Goal: Task Accomplishment & Management: Use online tool/utility

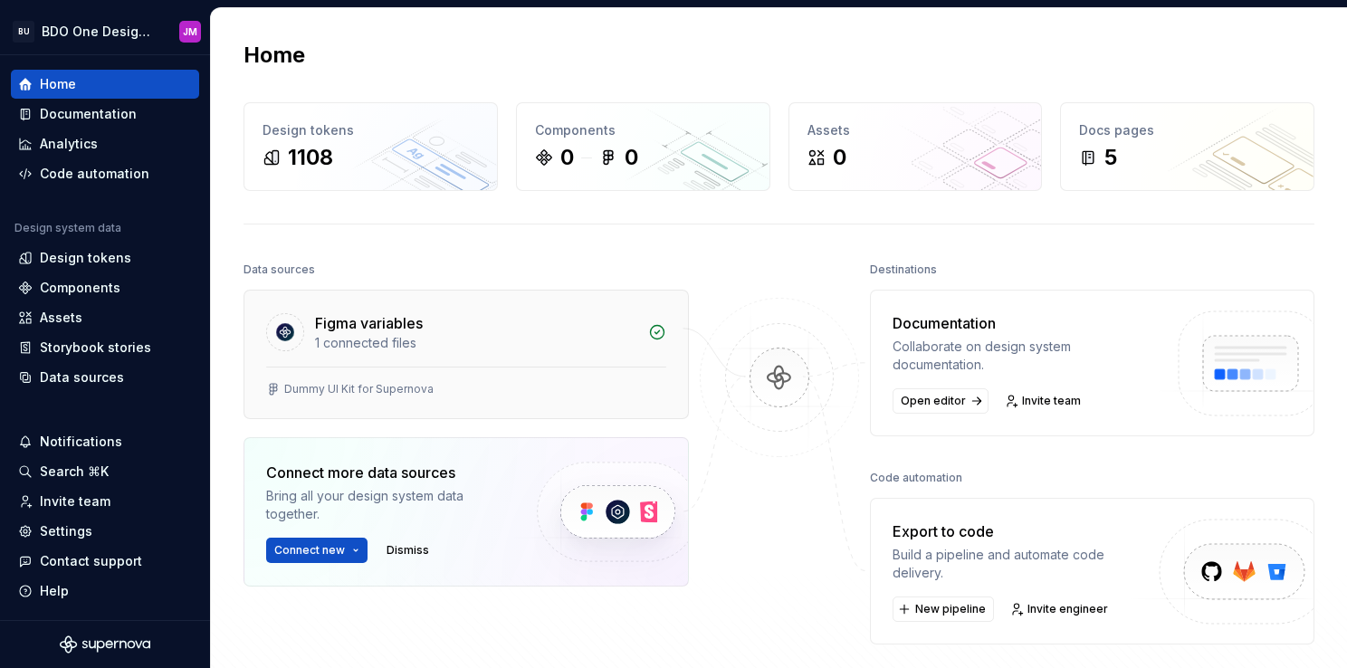
click at [339, 317] on div "Figma variables" at bounding box center [369, 323] width 108 height 22
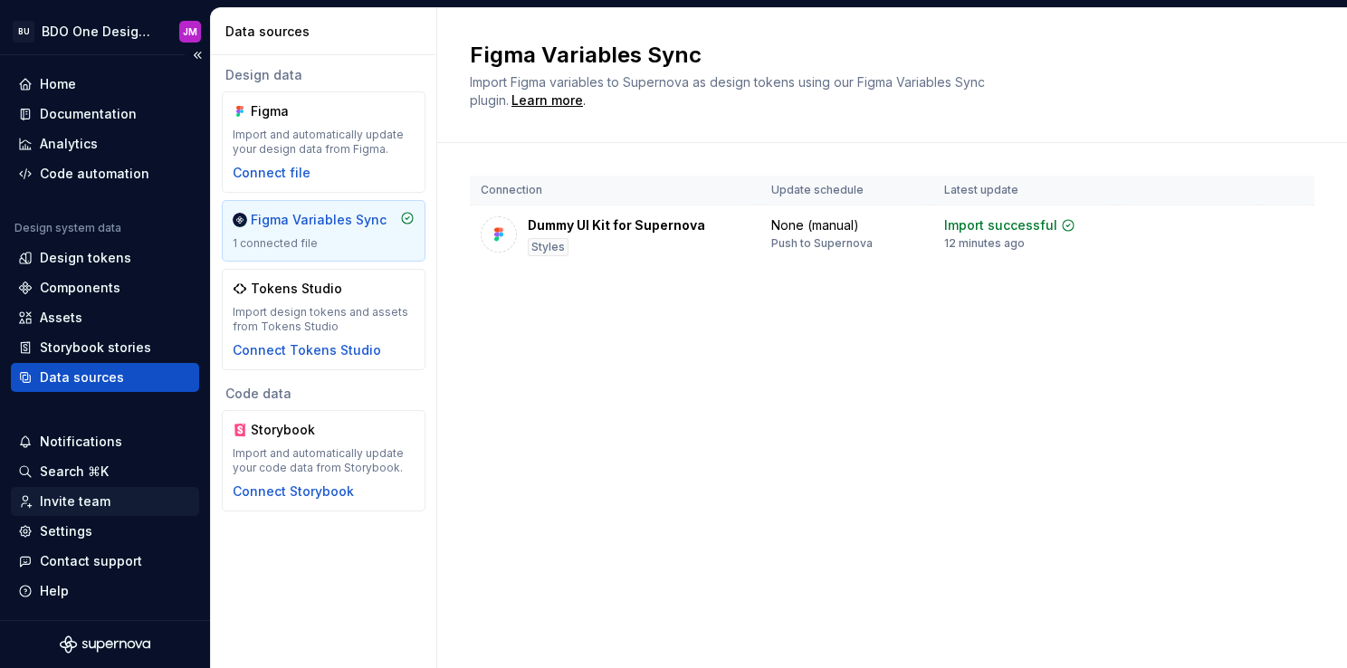
click at [86, 508] on div "Invite team" at bounding box center [75, 502] width 71 height 18
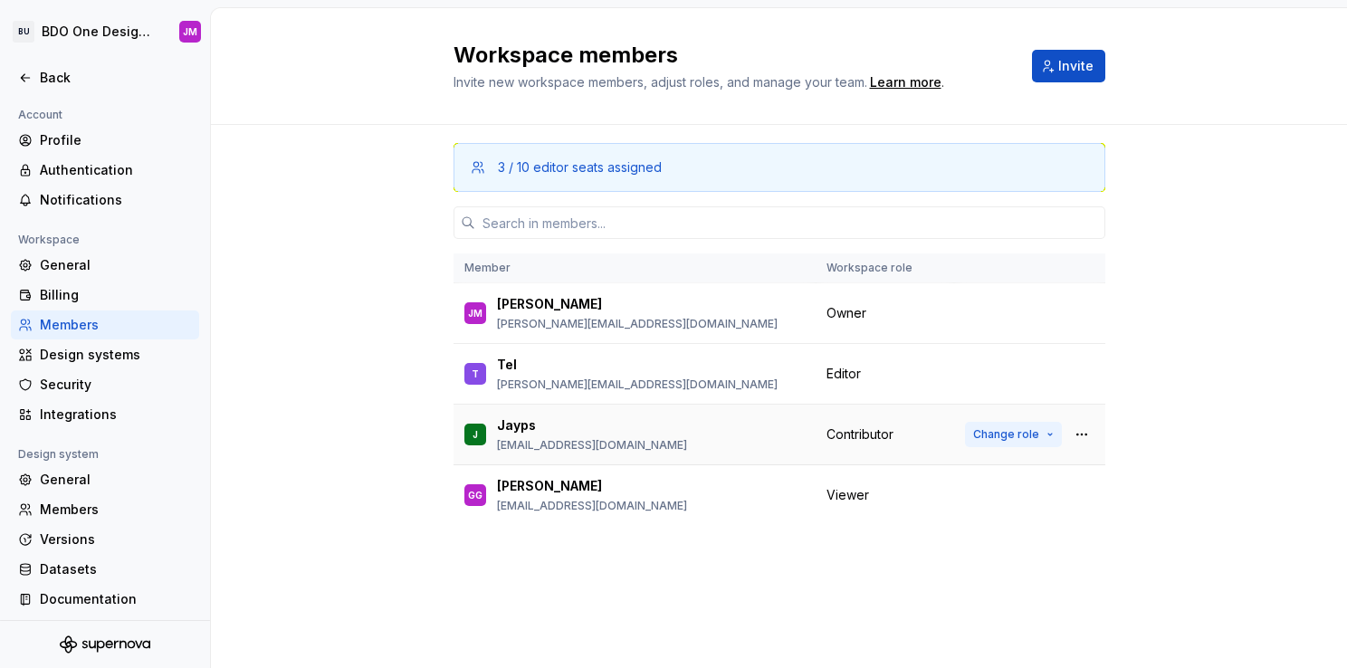
click at [1047, 438] on button "Change role" at bounding box center [1013, 434] width 97 height 25
click at [300, 368] on div "3 / 10 editor seats assigned Member Workspace role [PERSON_NAME] [PERSON_NAME] …" at bounding box center [779, 359] width 1136 height 469
click at [30, 80] on icon at bounding box center [25, 78] width 14 height 14
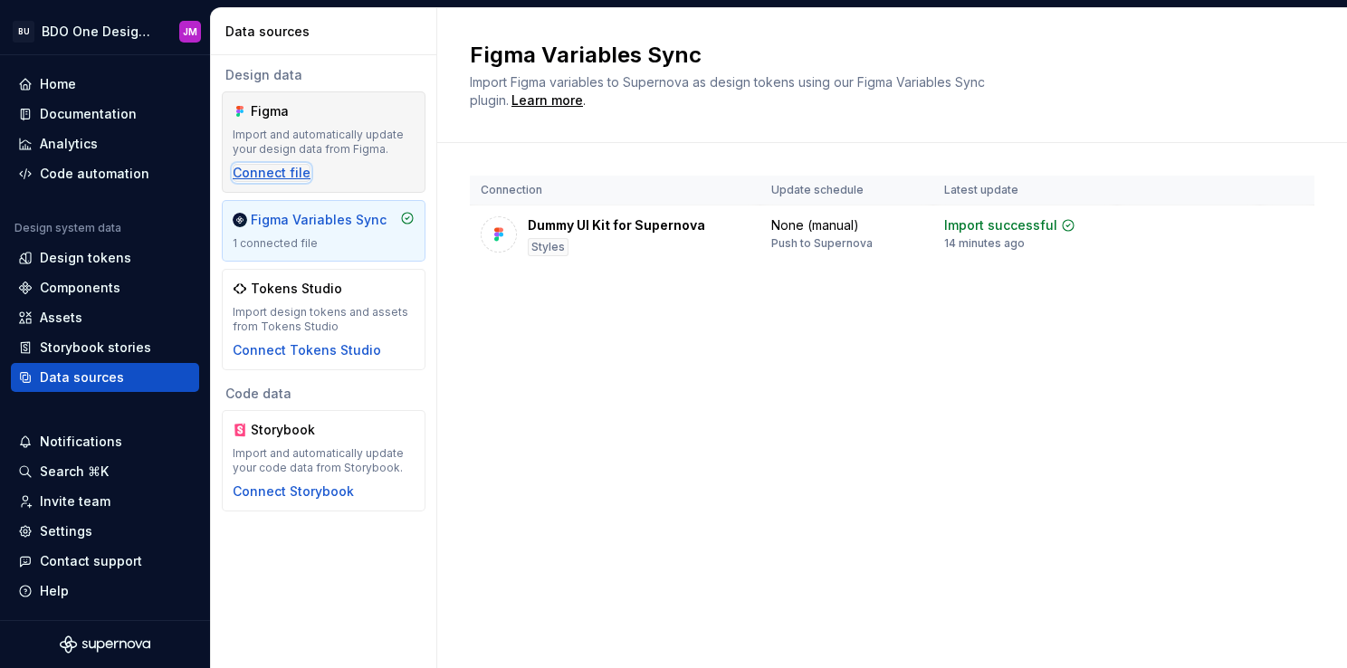
click at [264, 170] on div "Connect file" at bounding box center [272, 173] width 78 height 18
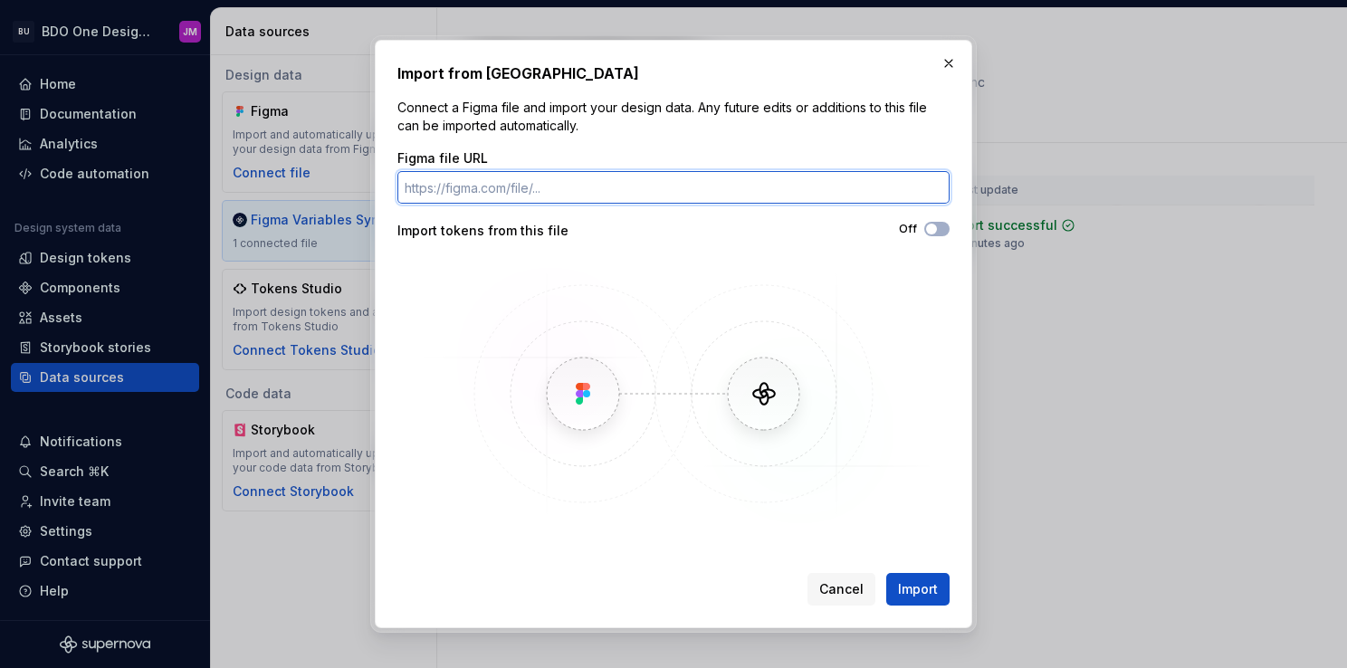
click at [551, 187] on input "Figma file URL" at bounding box center [674, 187] width 552 height 33
paste input "[URL][DOMAIN_NAME]"
type input "[URL][DOMAIN_NAME]"
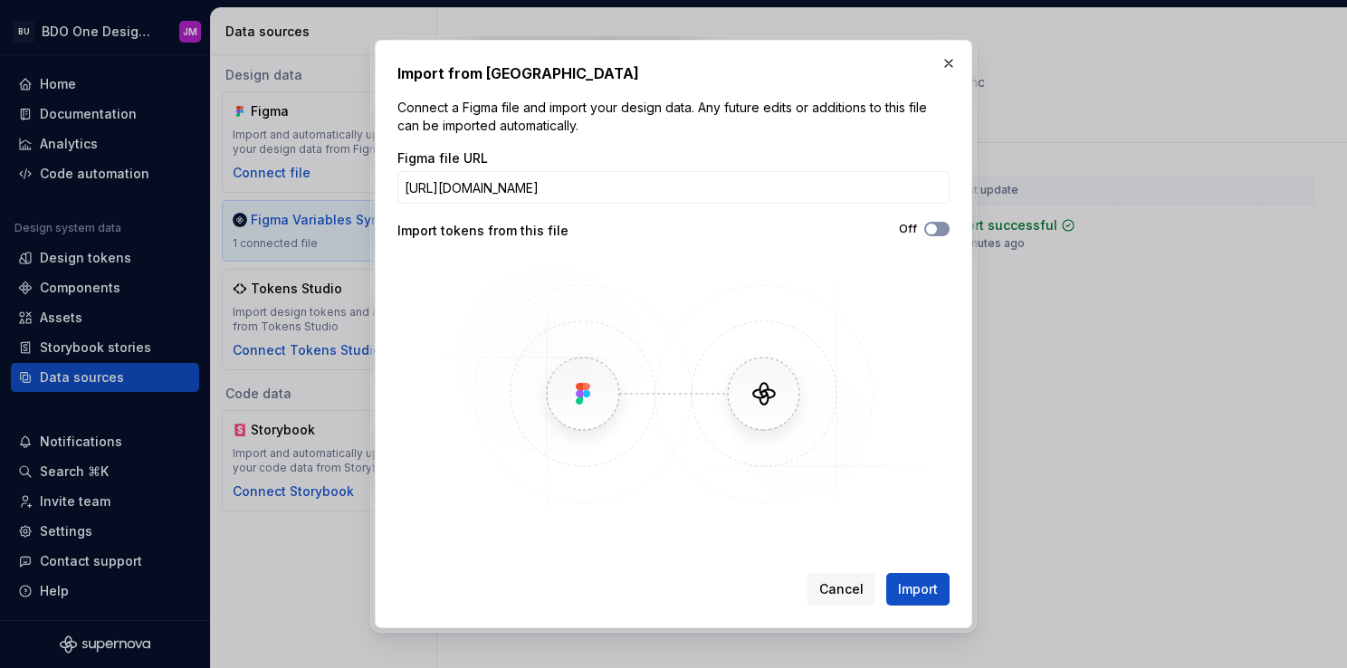
scroll to position [0, 0]
click at [933, 235] on button "Off" at bounding box center [937, 229] width 25 height 14
click at [905, 579] on button "Import" at bounding box center [917, 589] width 63 height 33
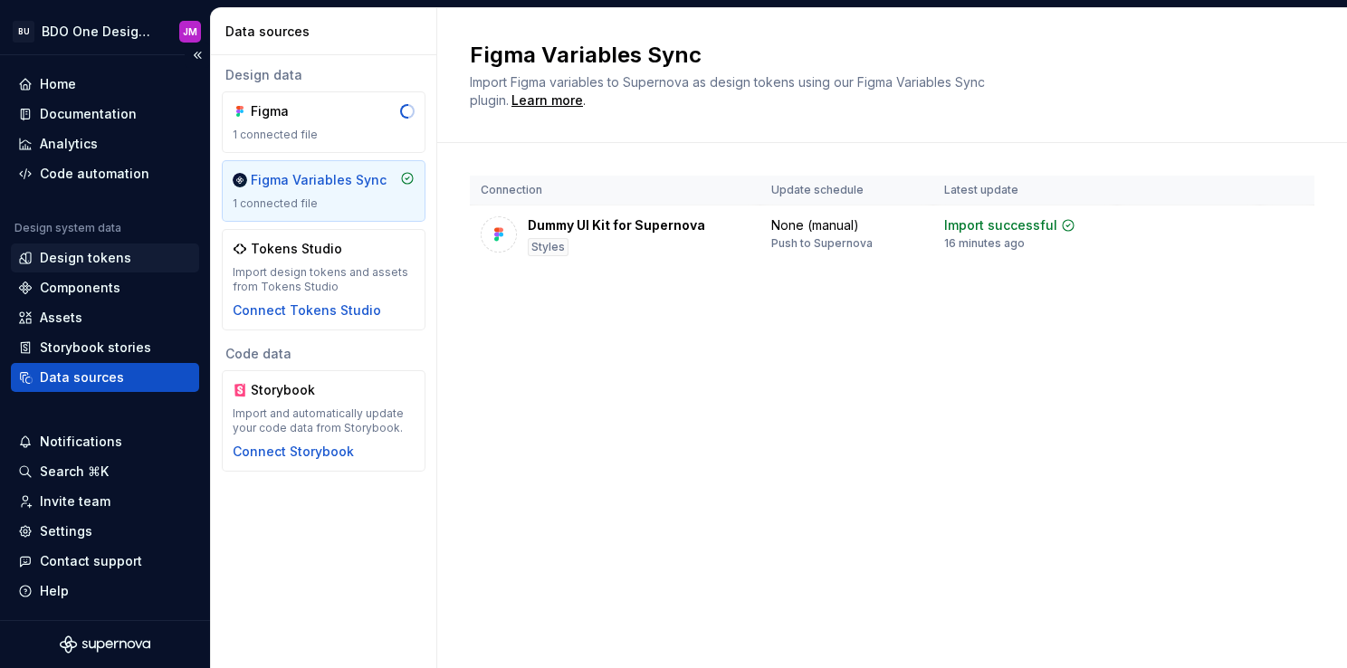
click at [135, 247] on div "Design tokens" at bounding box center [105, 258] width 188 height 29
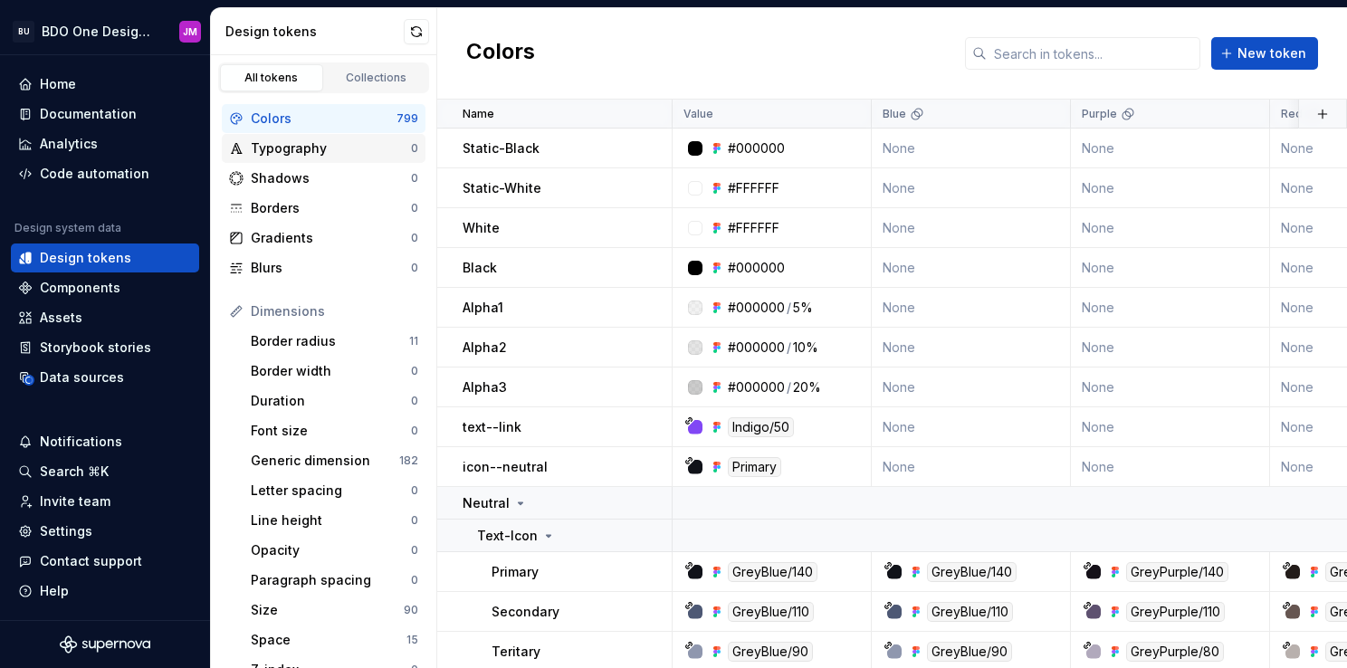
click at [308, 152] on div "Typography" at bounding box center [331, 148] width 160 height 18
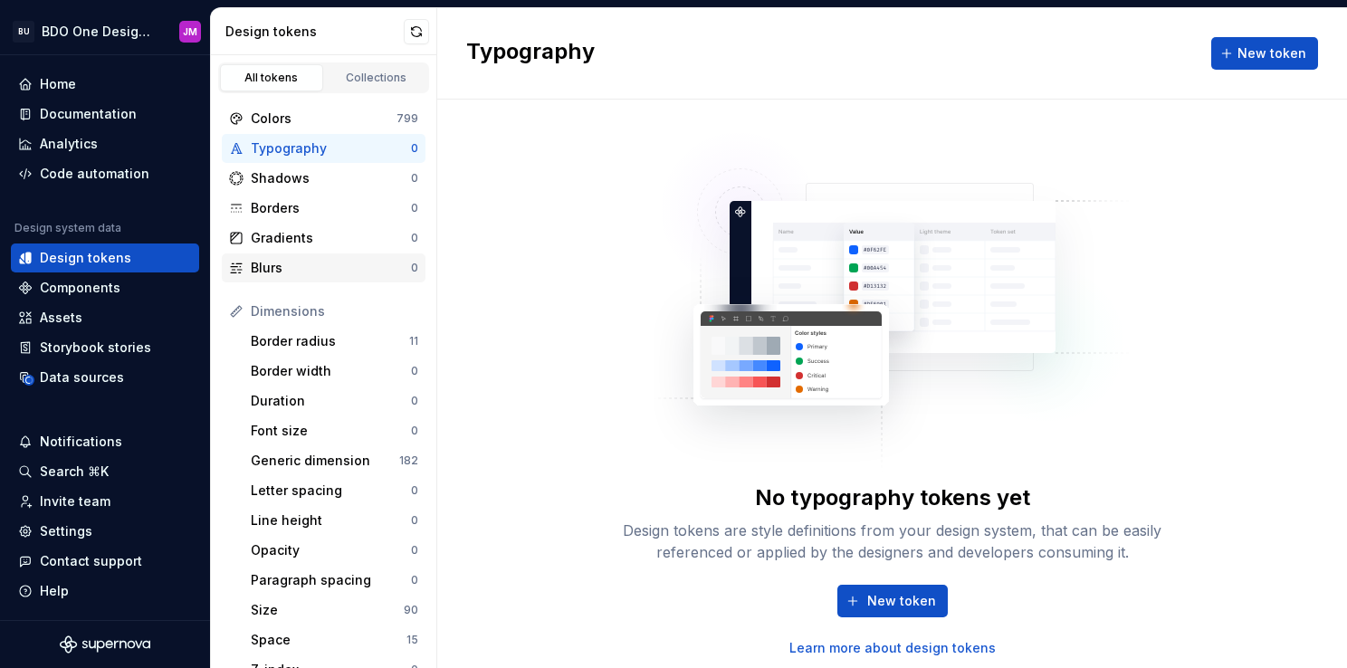
click at [309, 266] on div "Blurs" at bounding box center [331, 268] width 160 height 18
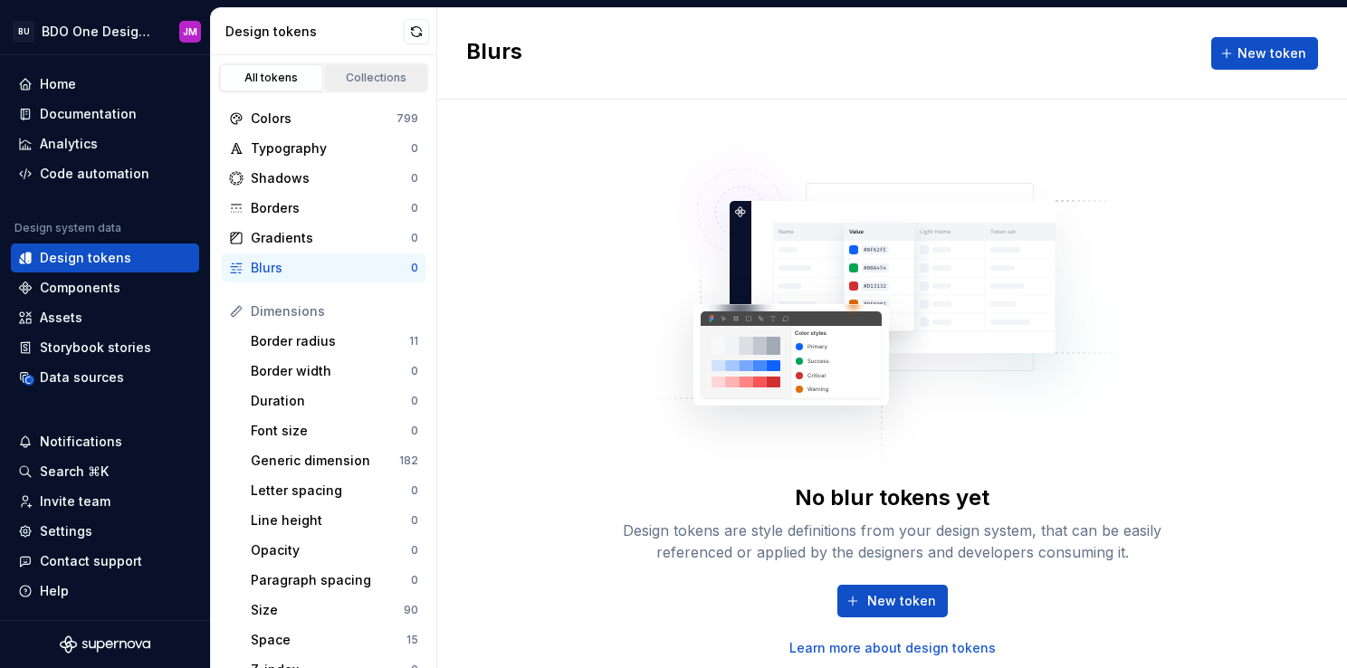
click at [366, 71] on div "Collections" at bounding box center [376, 78] width 91 height 14
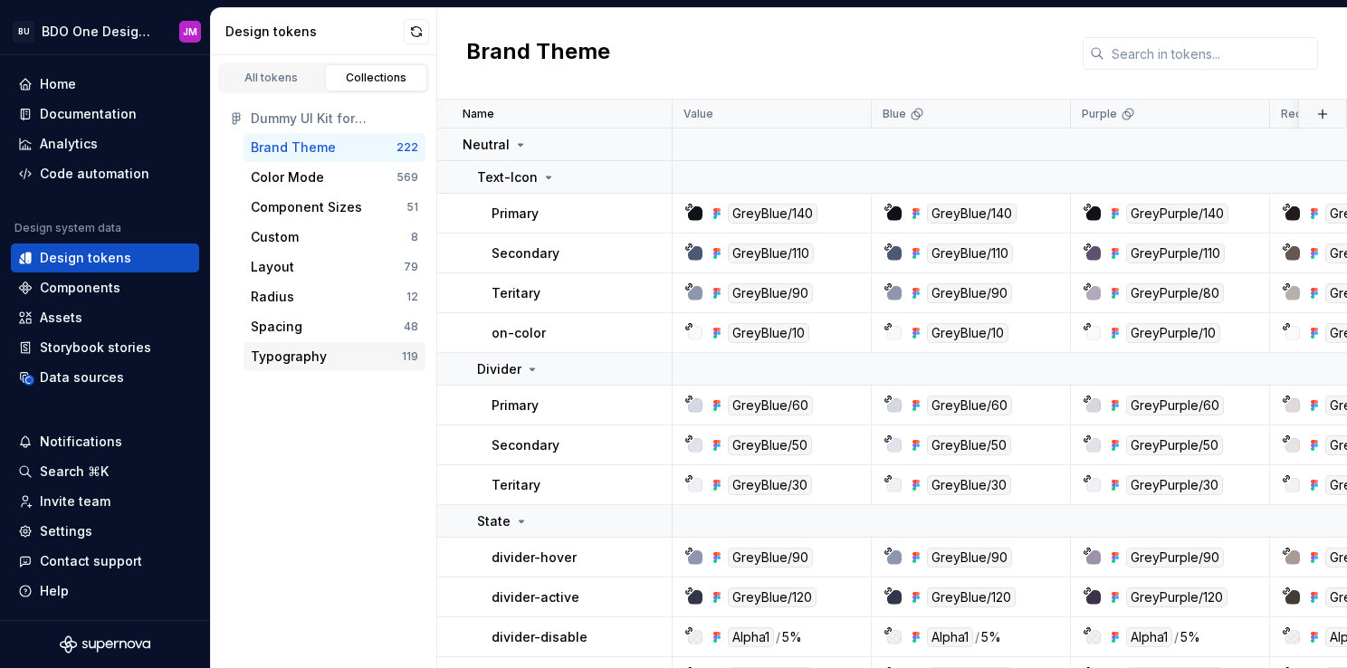
click at [297, 358] on div "Typography" at bounding box center [289, 357] width 76 height 18
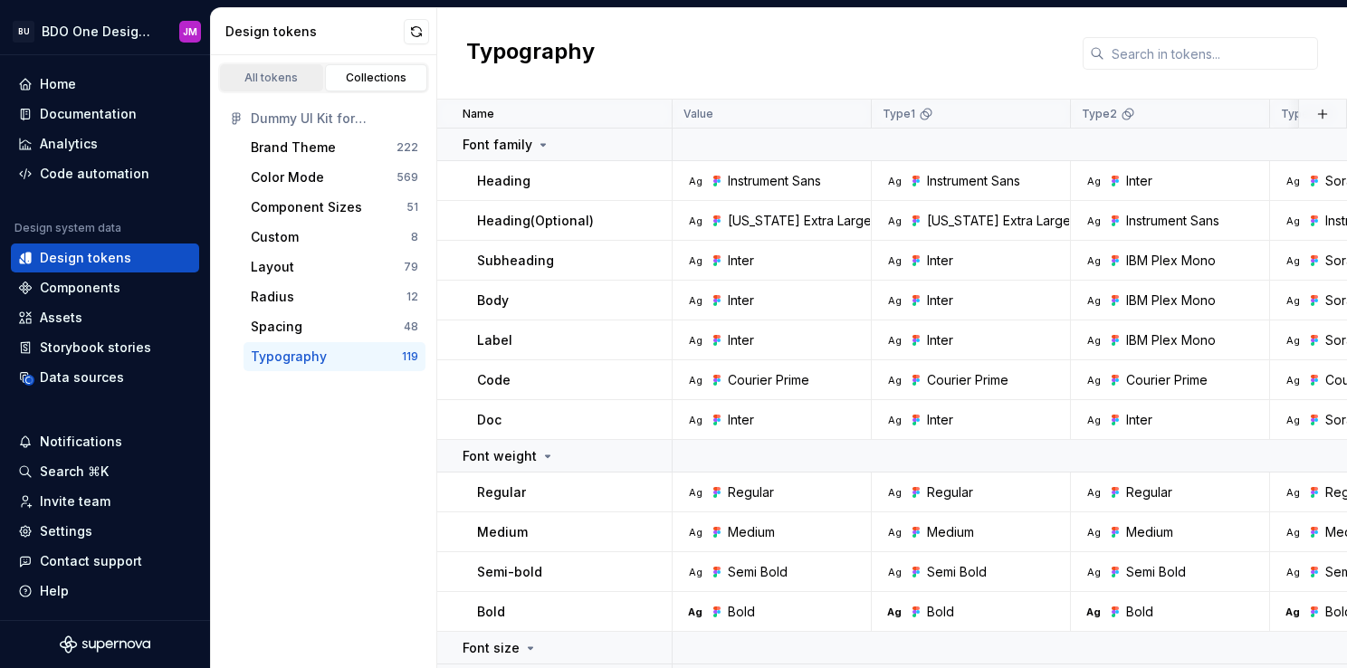
click at [280, 78] on div "All tokens" at bounding box center [271, 78] width 91 height 14
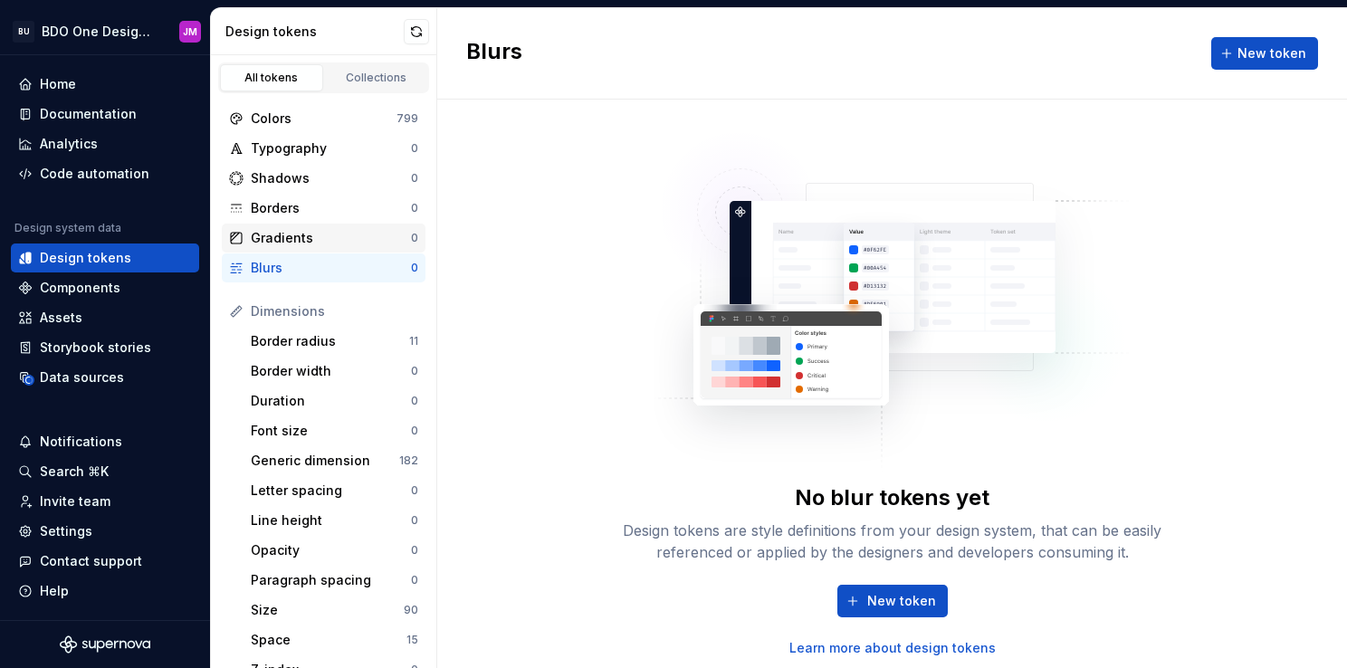
click at [310, 238] on div "Gradients" at bounding box center [331, 238] width 160 height 18
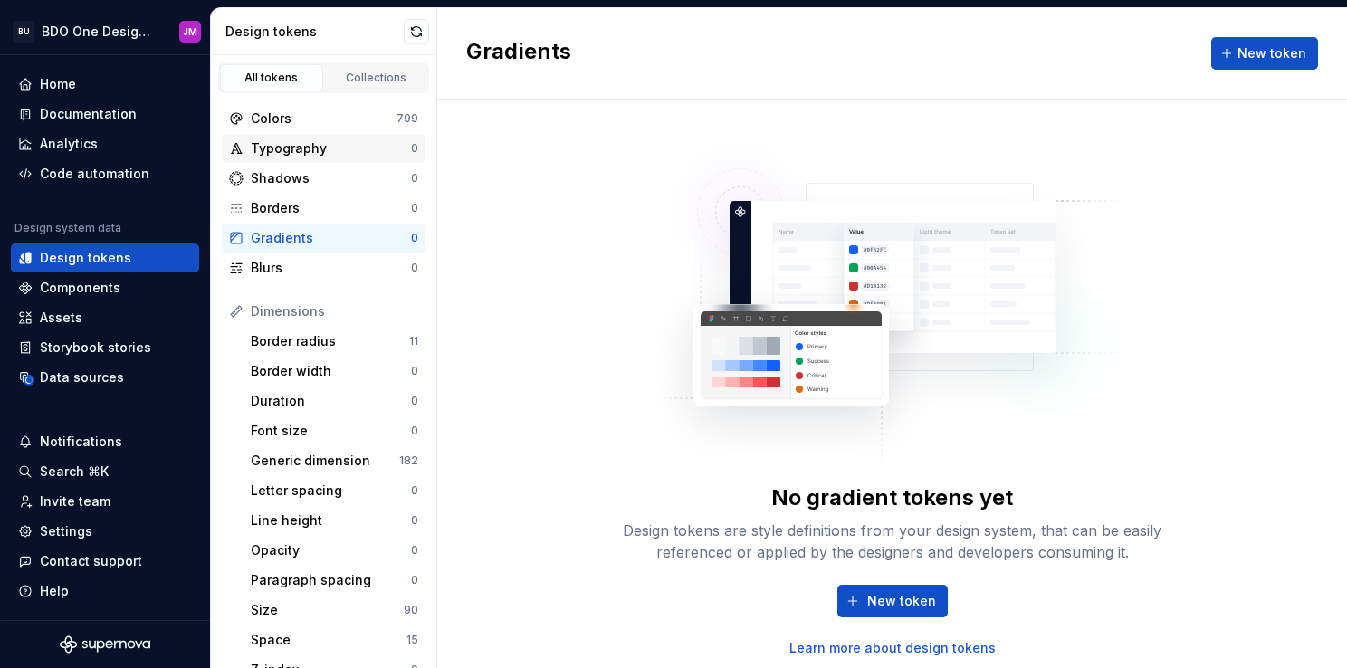
click at [321, 150] on div "Typography" at bounding box center [331, 148] width 160 height 18
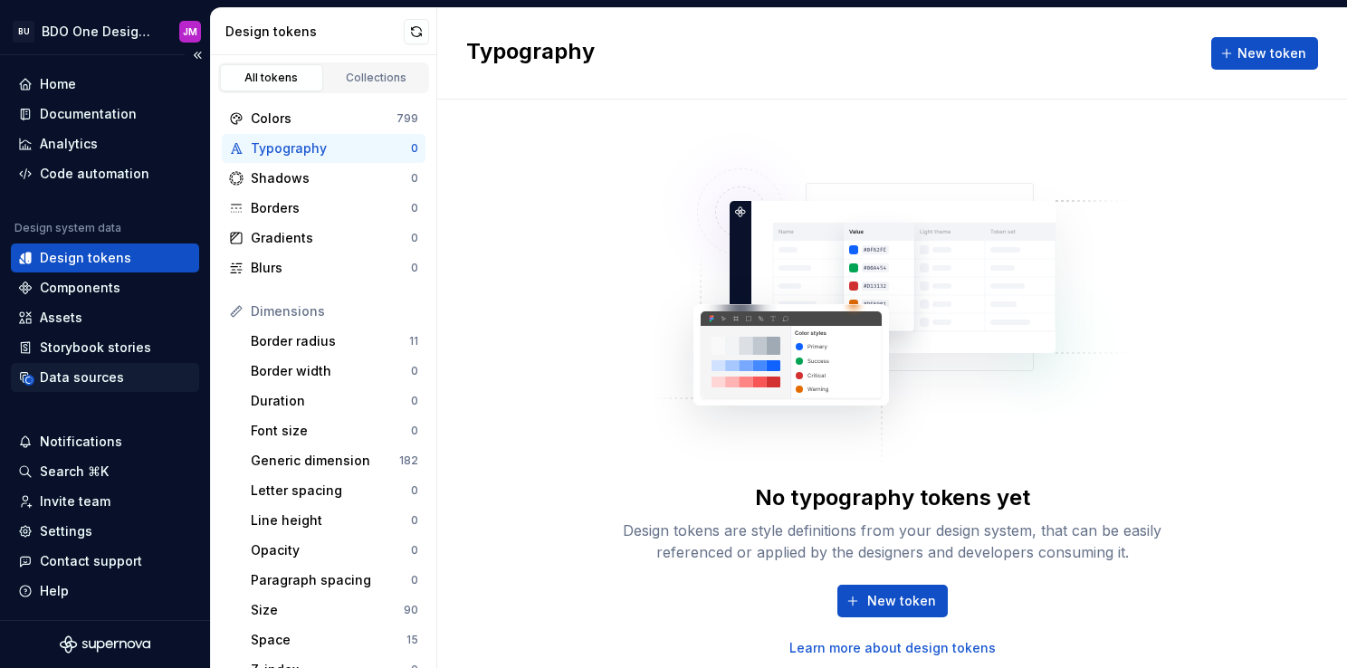
click at [101, 388] on div "Data sources" at bounding box center [105, 377] width 188 height 29
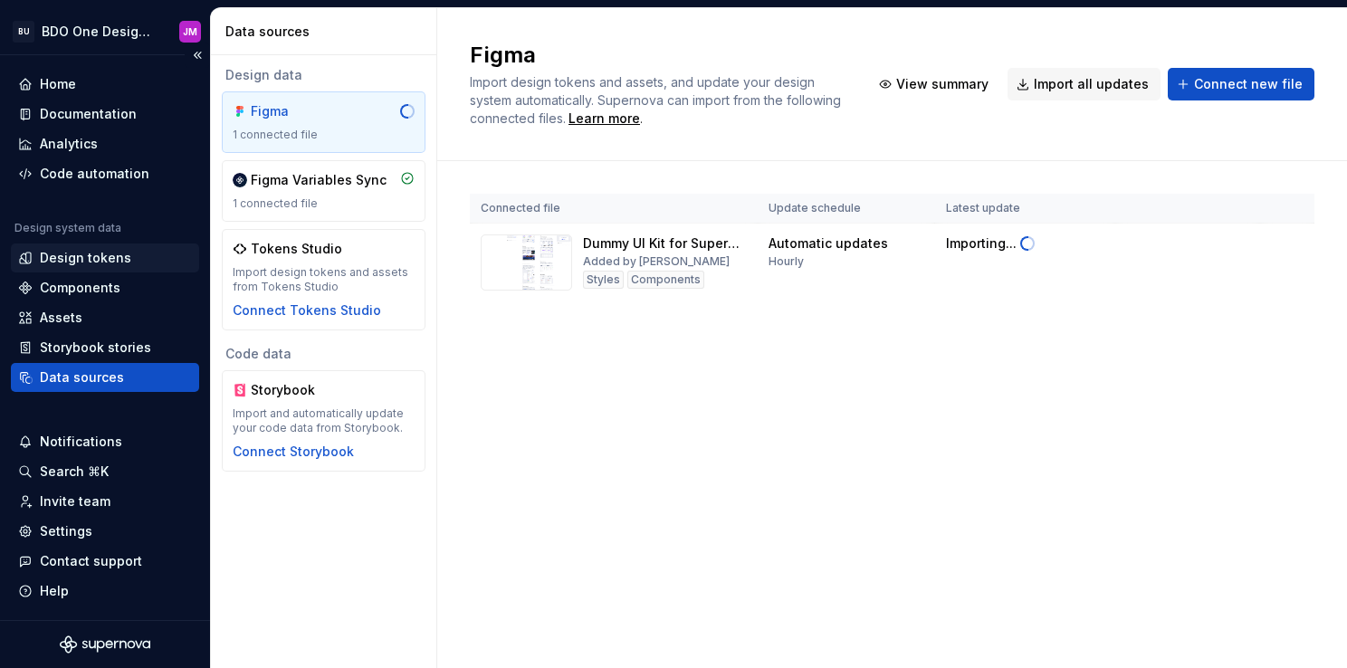
click at [86, 254] on div "Design tokens" at bounding box center [85, 258] width 91 height 18
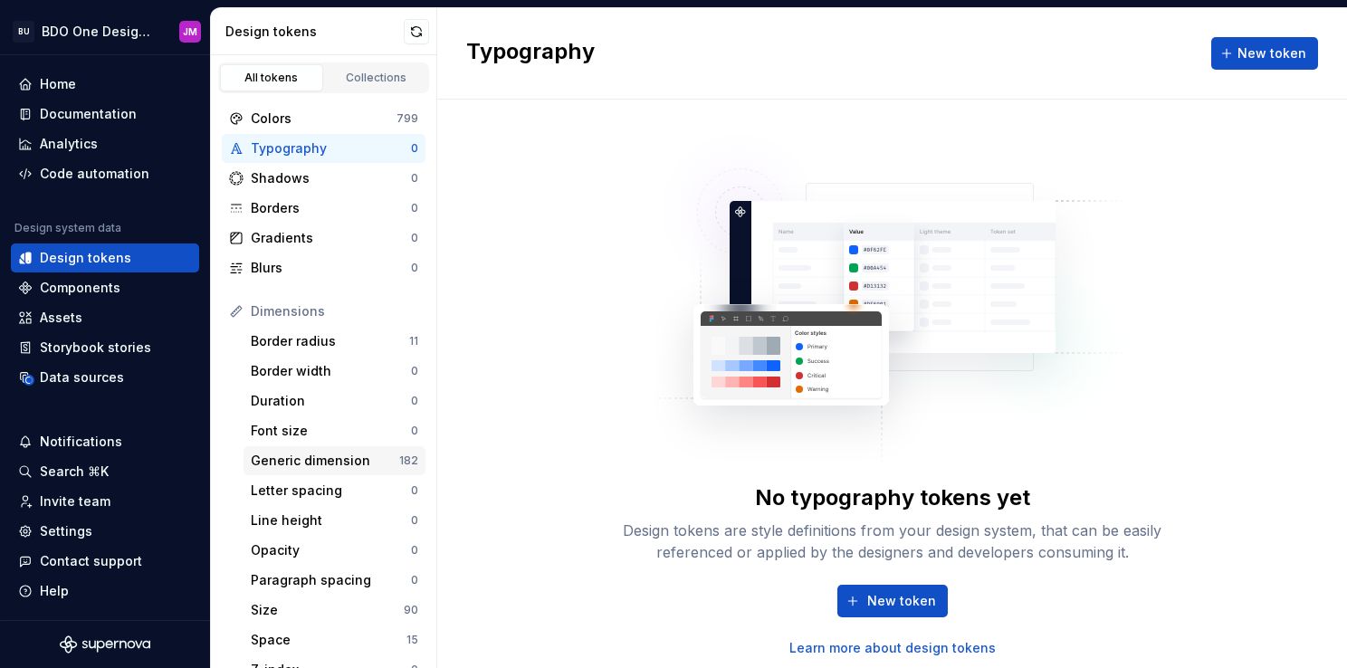
scroll to position [322, 0]
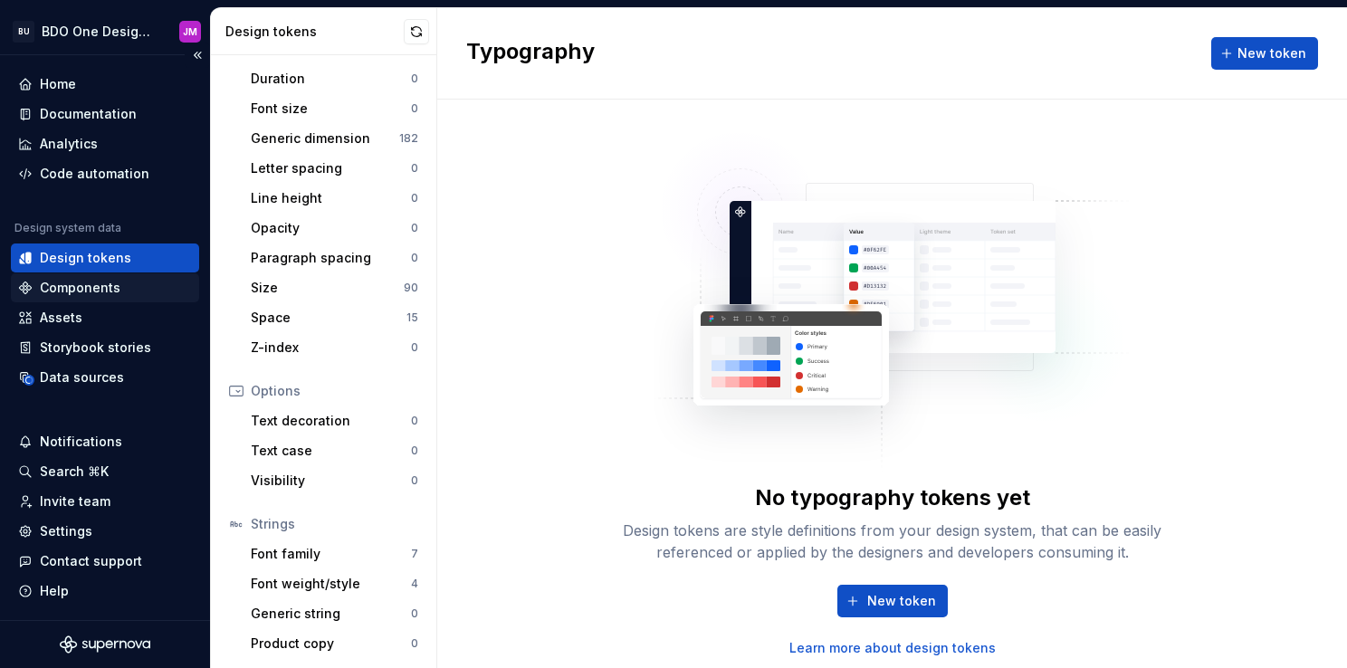
click at [105, 288] on div "Components" at bounding box center [80, 288] width 81 height 18
